Goal: Information Seeking & Learning: Check status

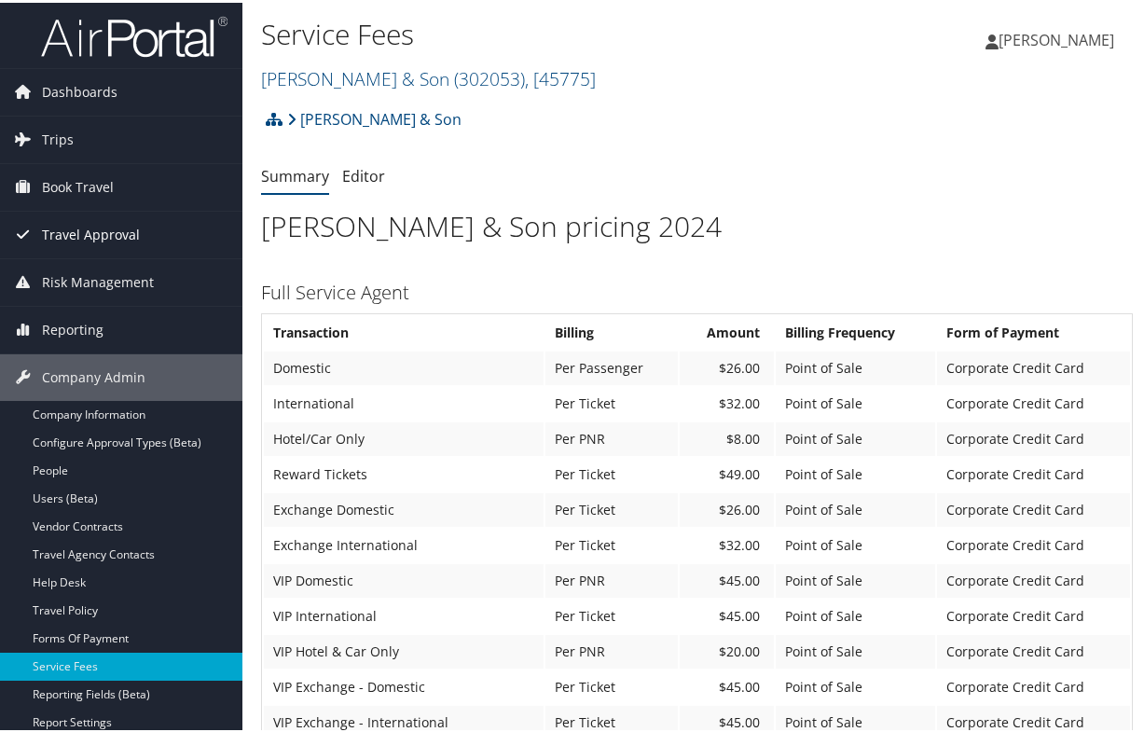
click at [93, 220] on span "Travel Approval" at bounding box center [91, 232] width 98 height 47
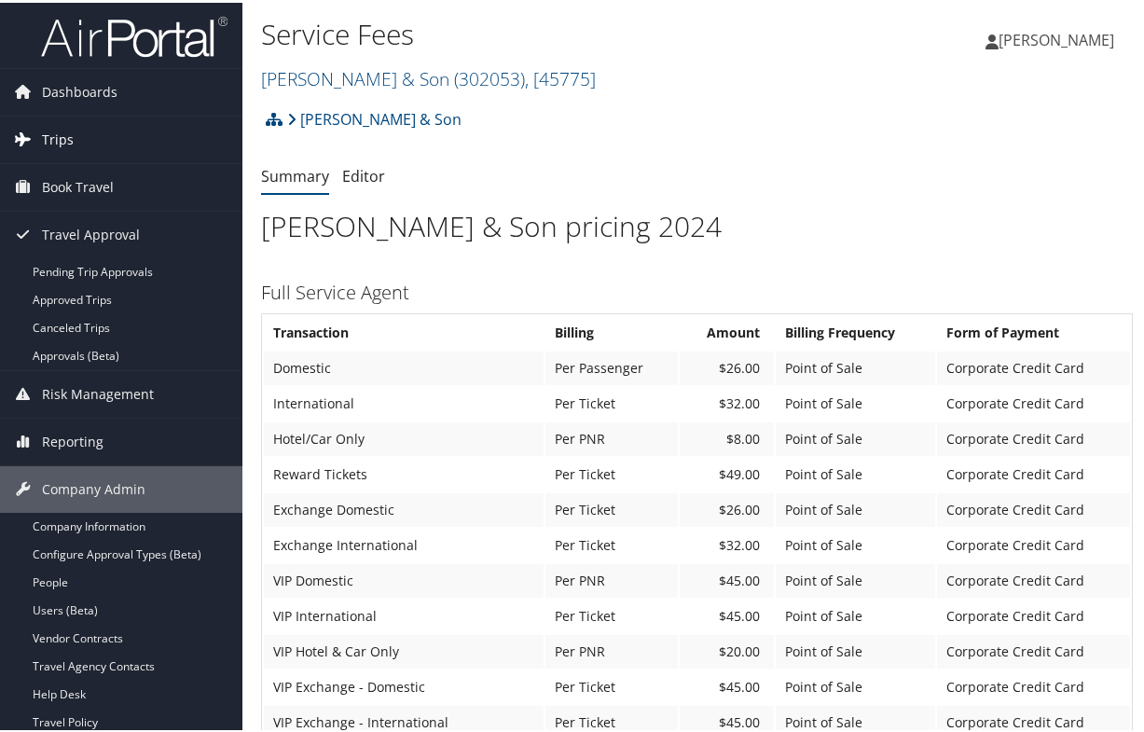
click at [61, 137] on span "Trips" at bounding box center [58, 137] width 32 height 47
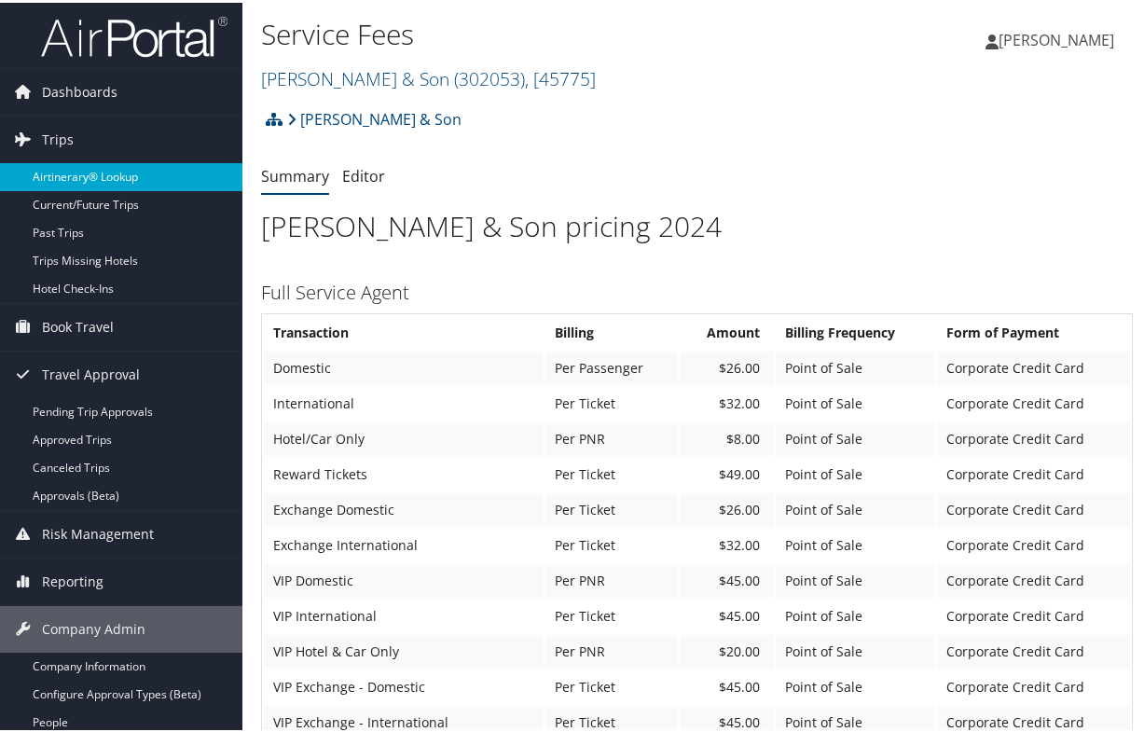
click at [79, 175] on link "Airtinerary® Lookup" at bounding box center [121, 174] width 242 height 28
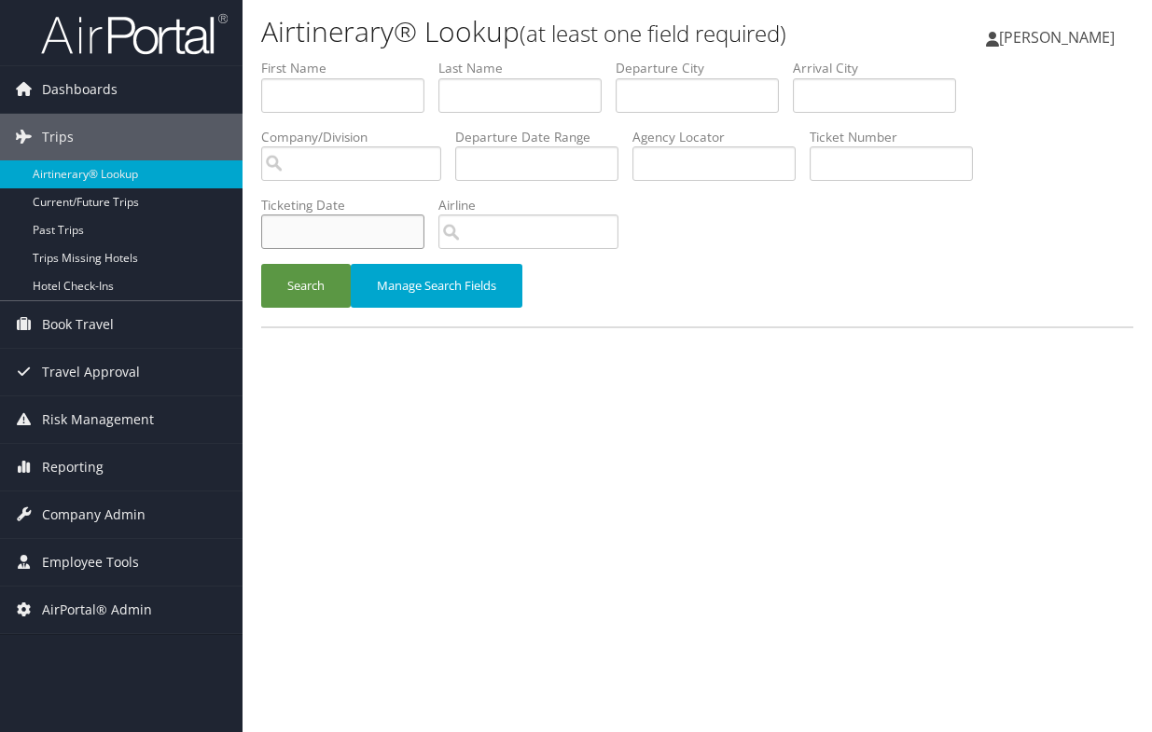
click at [336, 229] on input "text" at bounding box center [342, 231] width 163 height 34
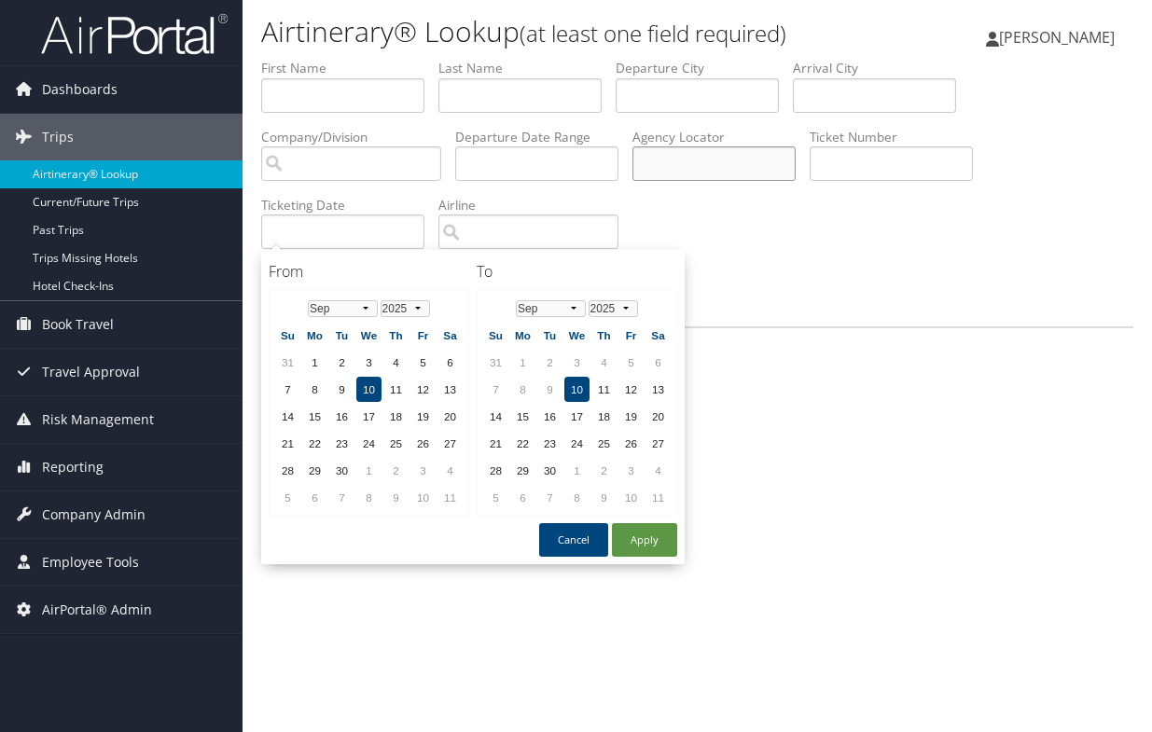
click at [734, 174] on input "text" at bounding box center [713, 163] width 163 height 34
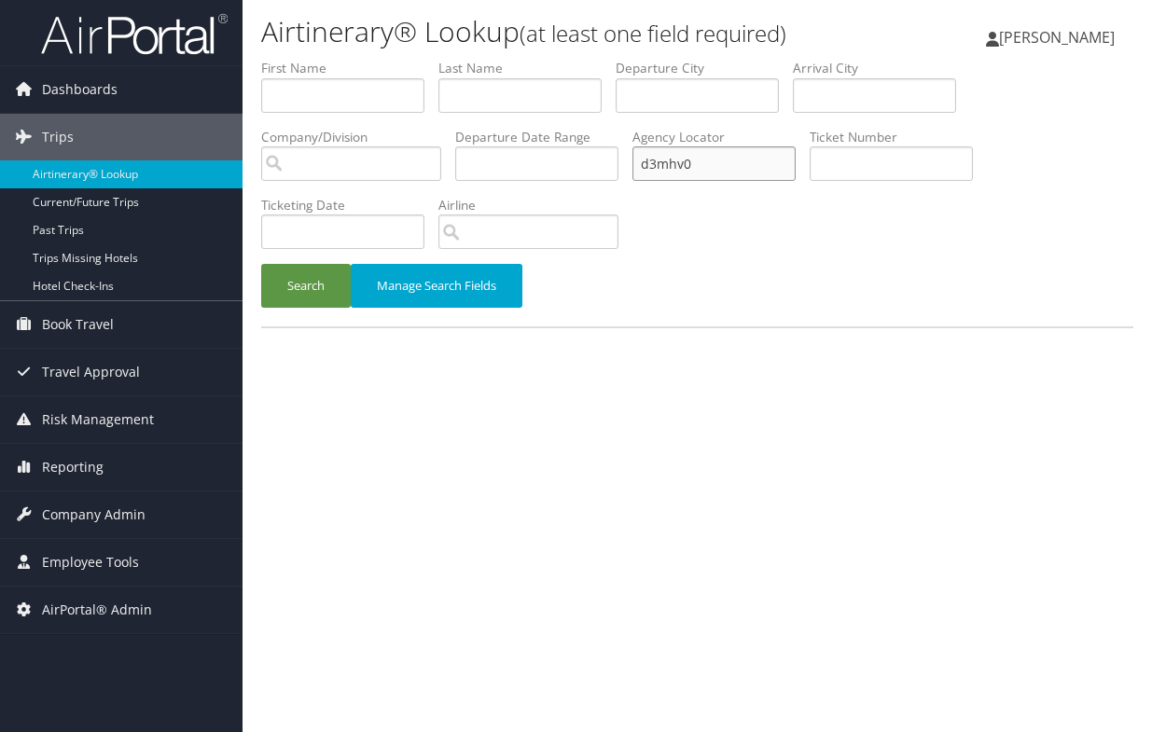
type input "d3mhv0"
click at [261, 264] on button "Search" at bounding box center [306, 286] width 90 height 44
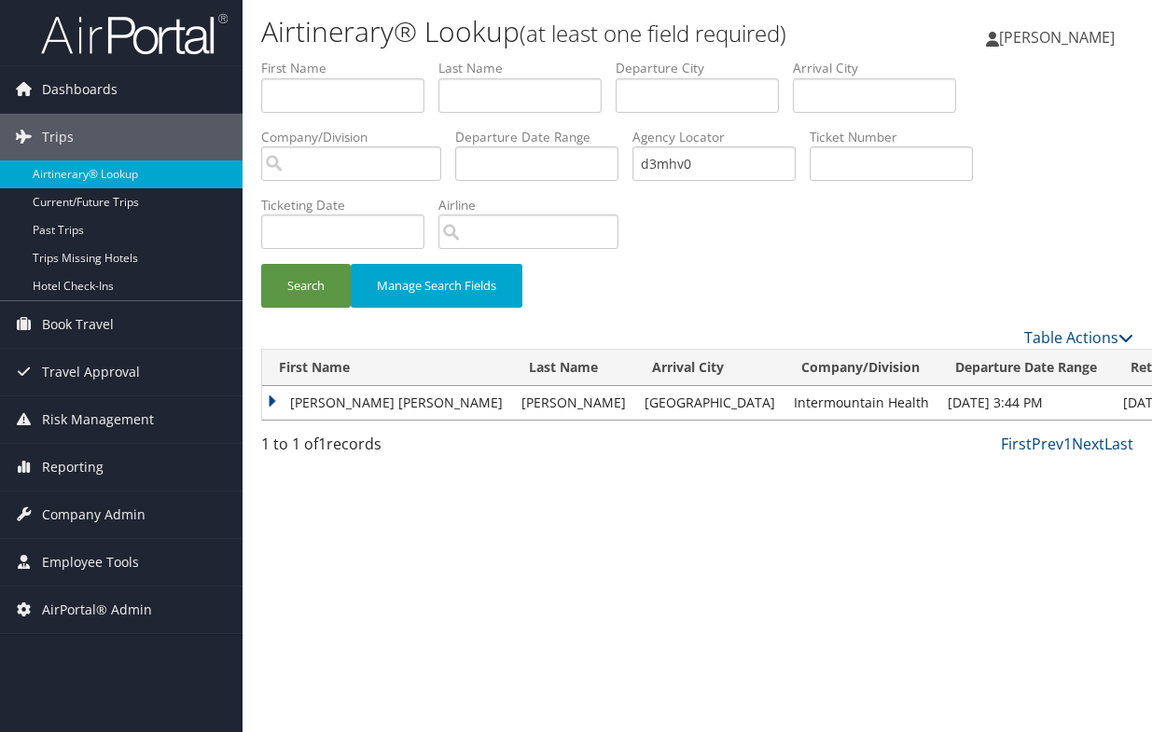
click at [264, 398] on td "[PERSON_NAME] [PERSON_NAME]" at bounding box center [387, 403] width 250 height 34
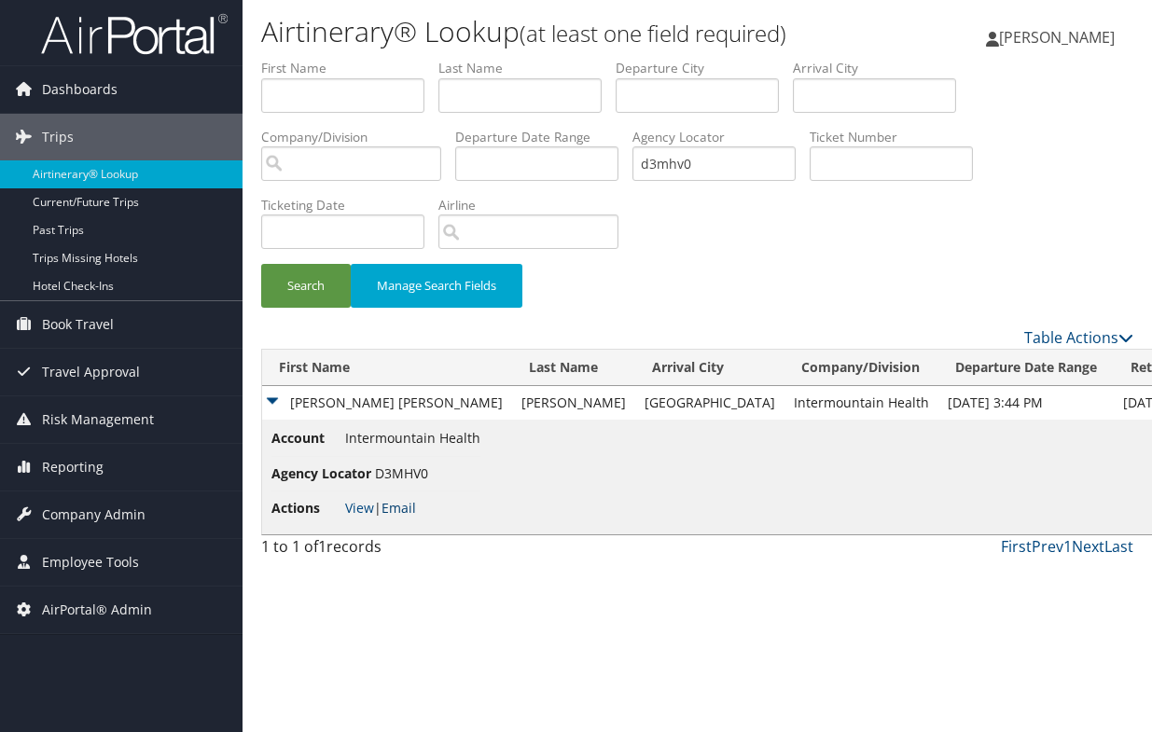
click at [406, 506] on link "Email" at bounding box center [398, 508] width 34 height 18
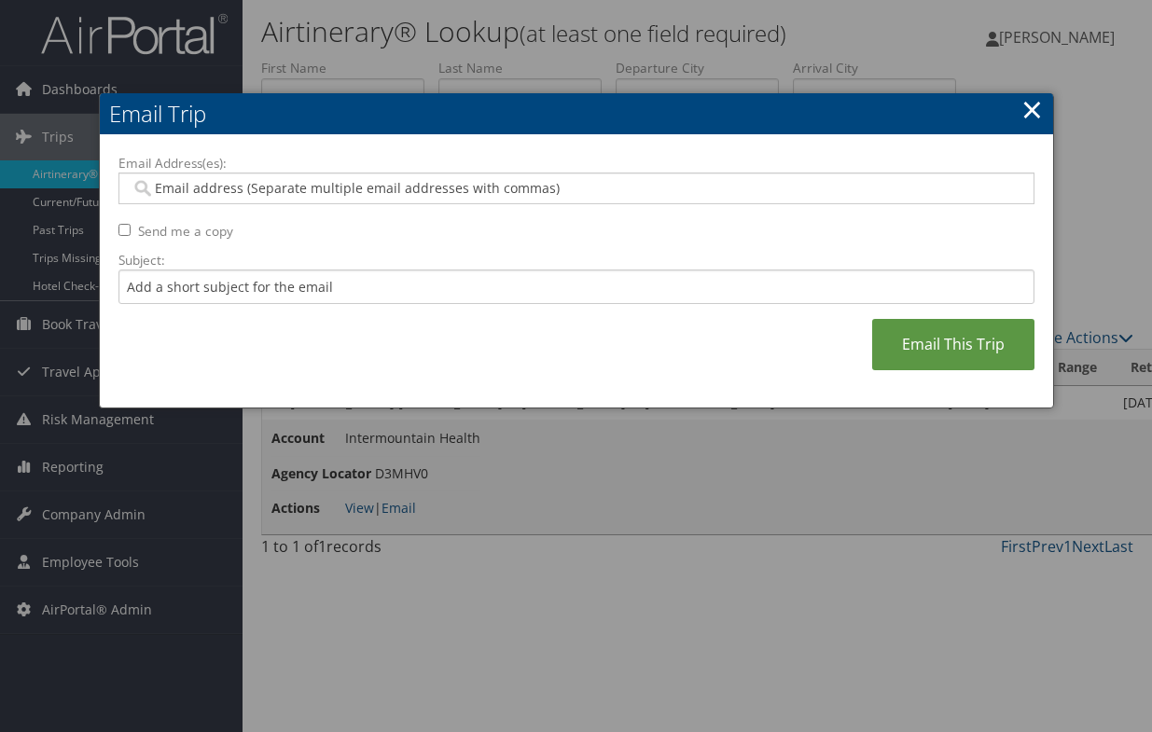
click at [383, 182] on input "Email Address(es):" at bounding box center [576, 188] width 890 height 19
type input "[PERSON_NAME][EMAIL_ADDRESS][PERSON_NAME][DOMAIN_NAME]"
click at [1030, 111] on link "×" at bounding box center [1031, 108] width 21 height 37
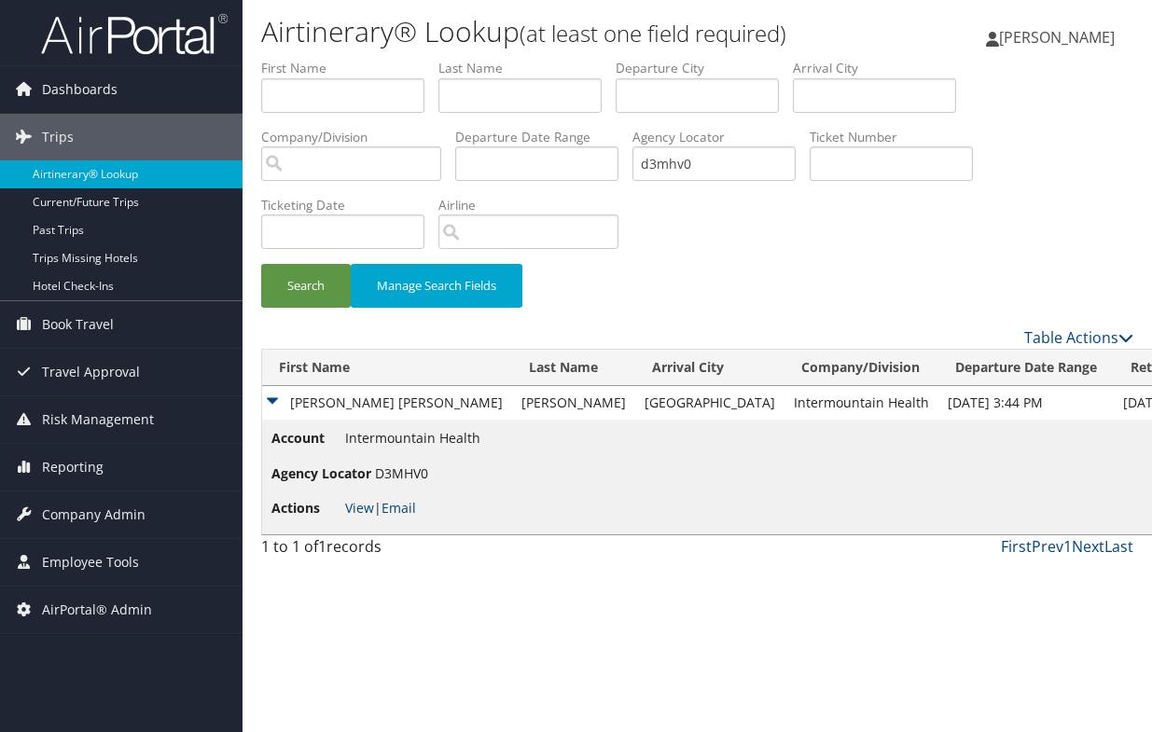
click at [1026, 252] on div "Search Manage Search Fields" at bounding box center [697, 193] width 900 height 268
drag, startPoint x: 414, startPoint y: 701, endPoint x: 498, endPoint y: 701, distance: 83.9
click at [414, 701] on div "Airtinerary® Lookup (at least one field required) [PERSON_NAME] [PERSON_NAME] M…" at bounding box center [696, 366] width 909 height 732
click at [440, 641] on div "Airtinerary® Lookup (at least one field required) [PERSON_NAME] [PERSON_NAME] M…" at bounding box center [696, 366] width 909 height 732
